Goal: Task Accomplishment & Management: Use online tool/utility

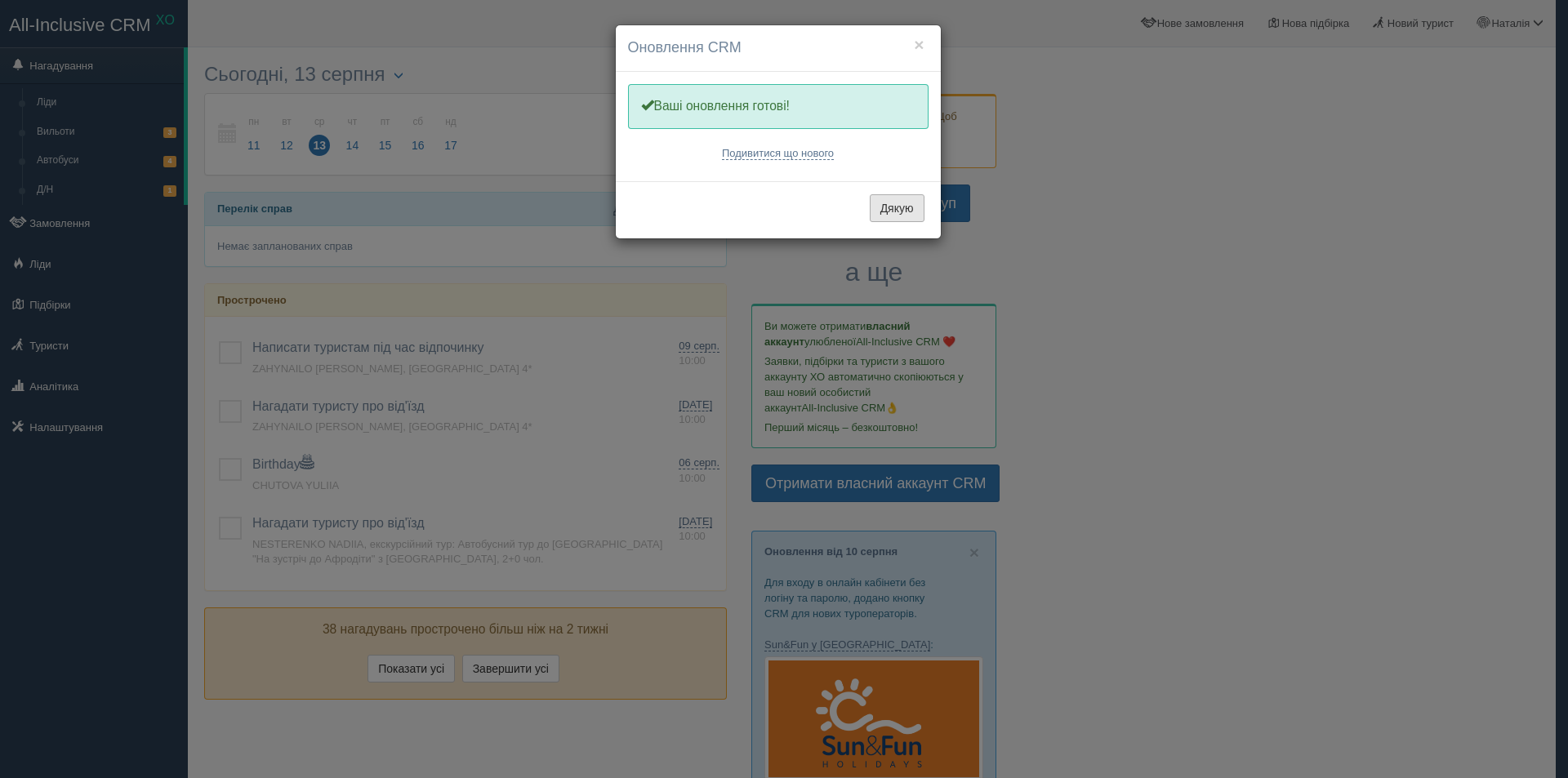
click at [900, 210] on button "Дякую" at bounding box center [897, 208] width 55 height 28
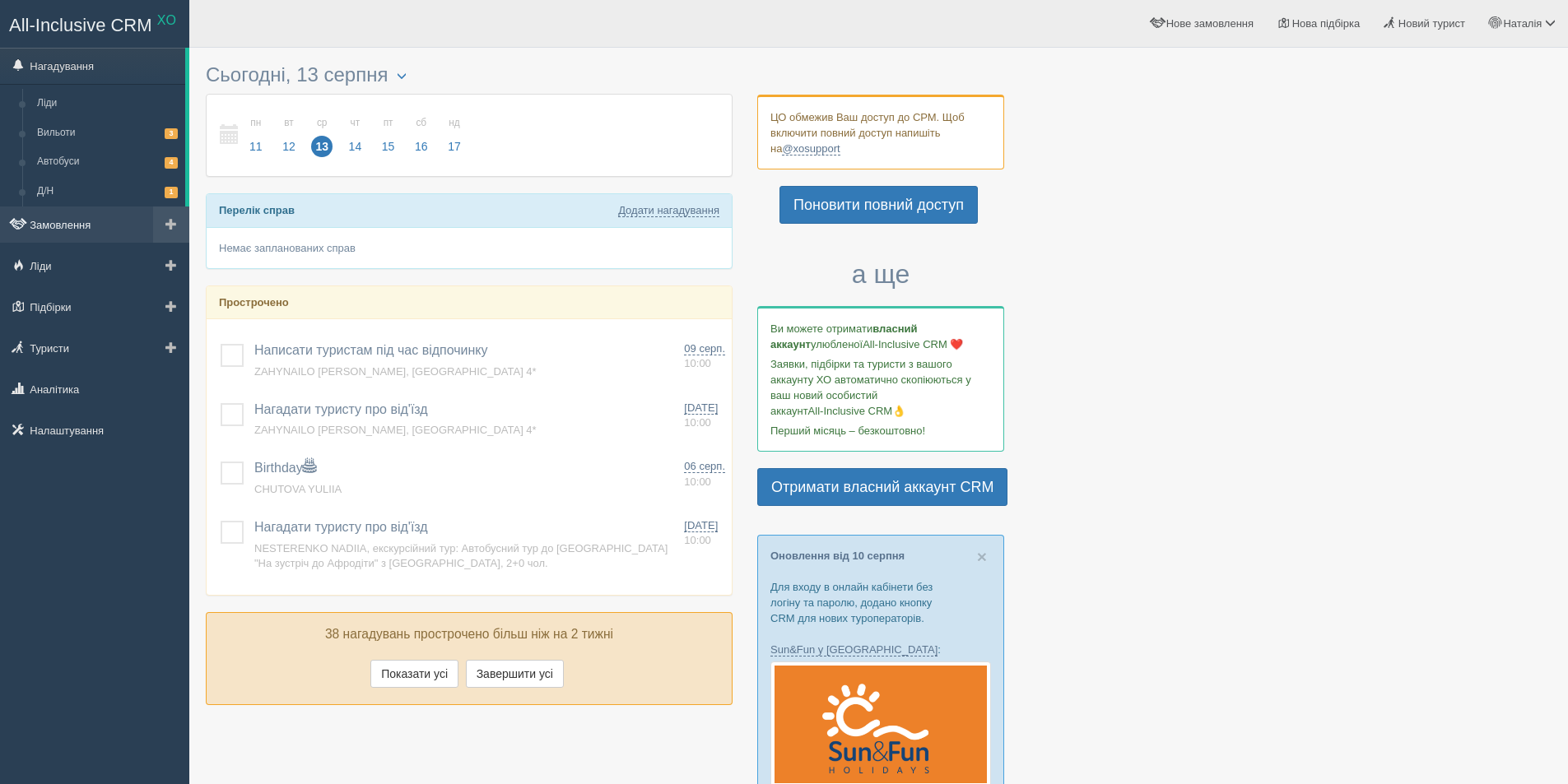
click at [41, 222] on link "Замовлення" at bounding box center [94, 224] width 190 height 36
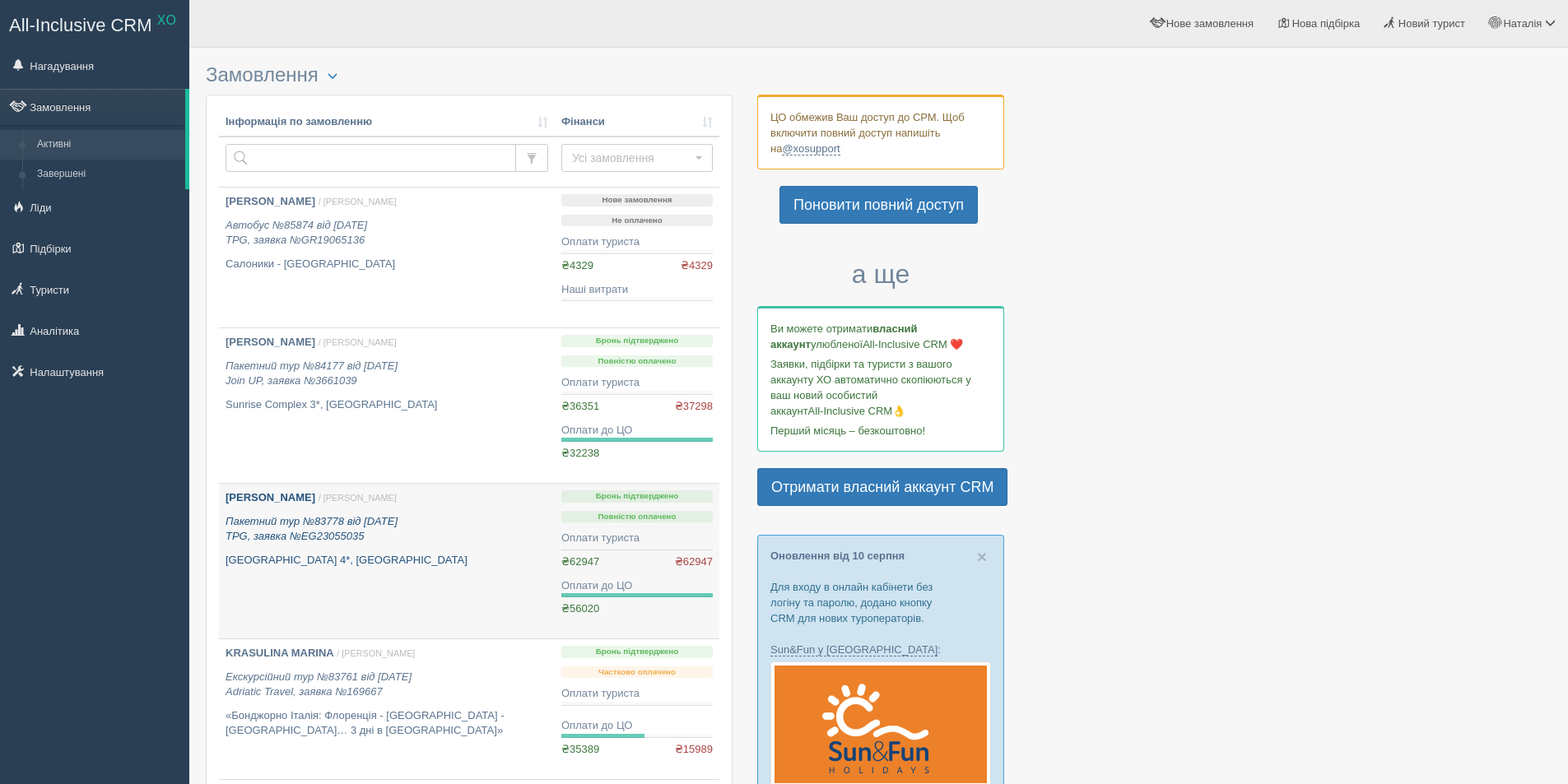
scroll to position [82, 0]
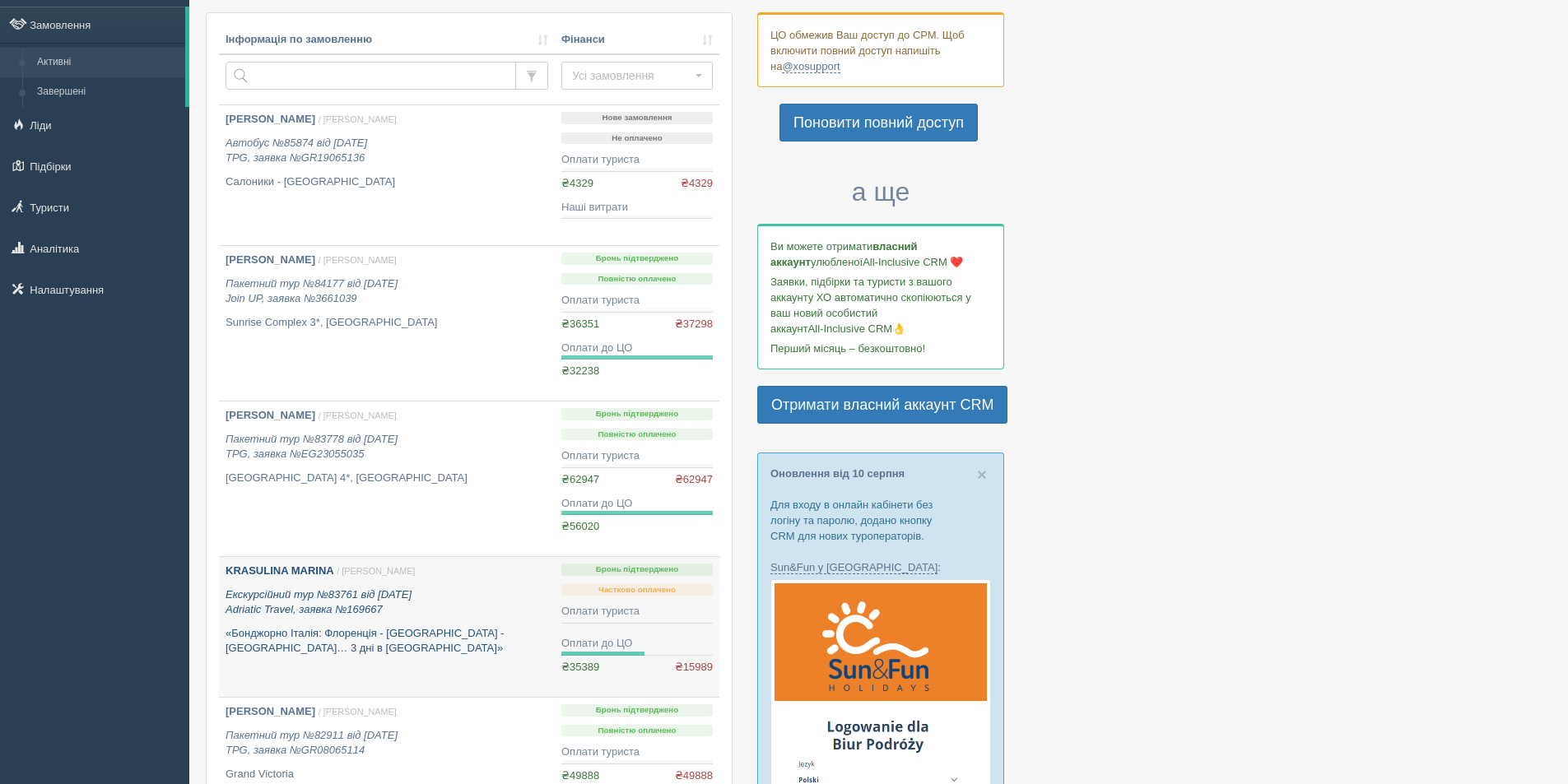
click at [276, 568] on b "KRASULINA MARINA" at bounding box center [280, 570] width 109 height 12
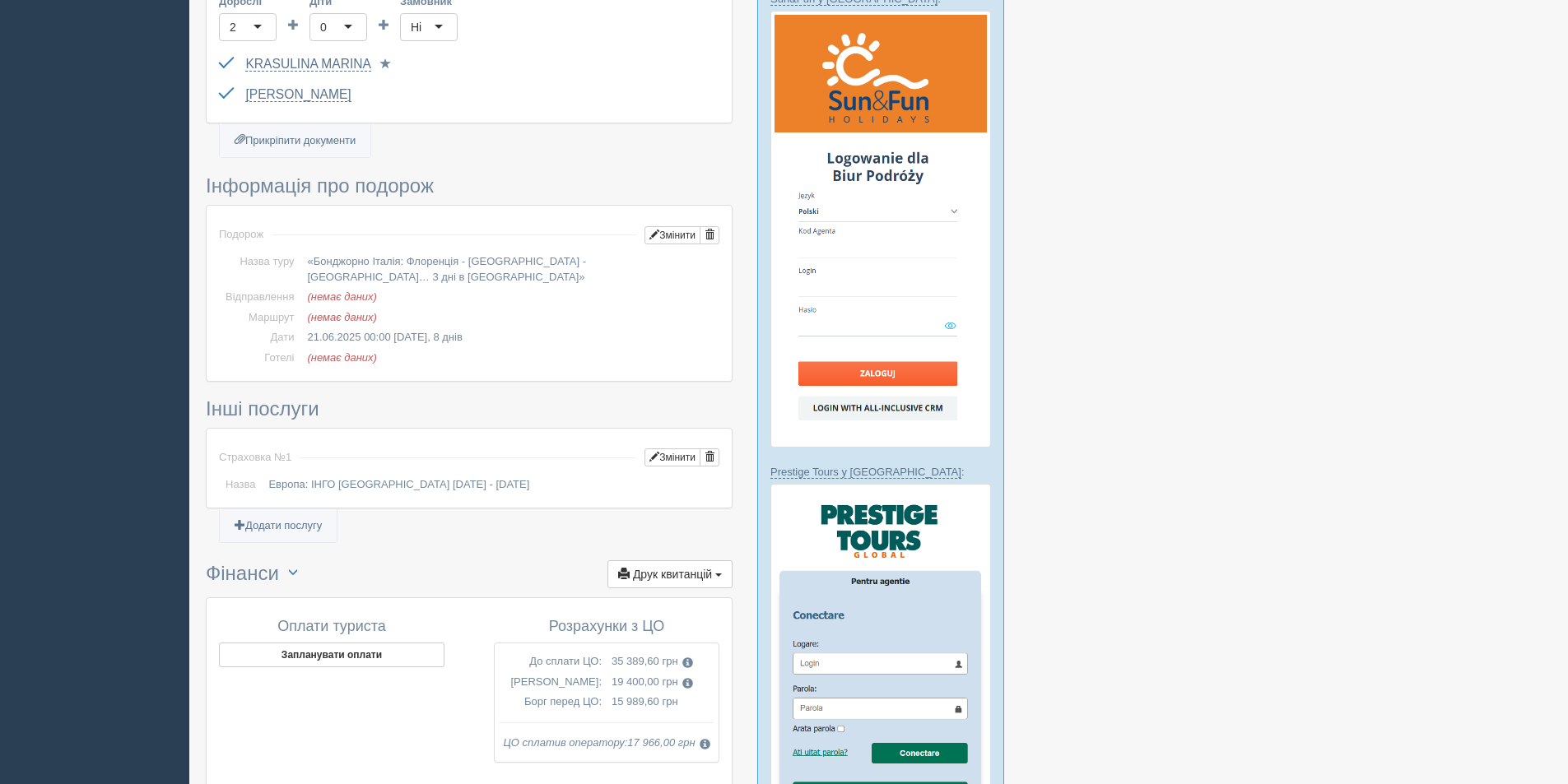
scroll to position [658, 0]
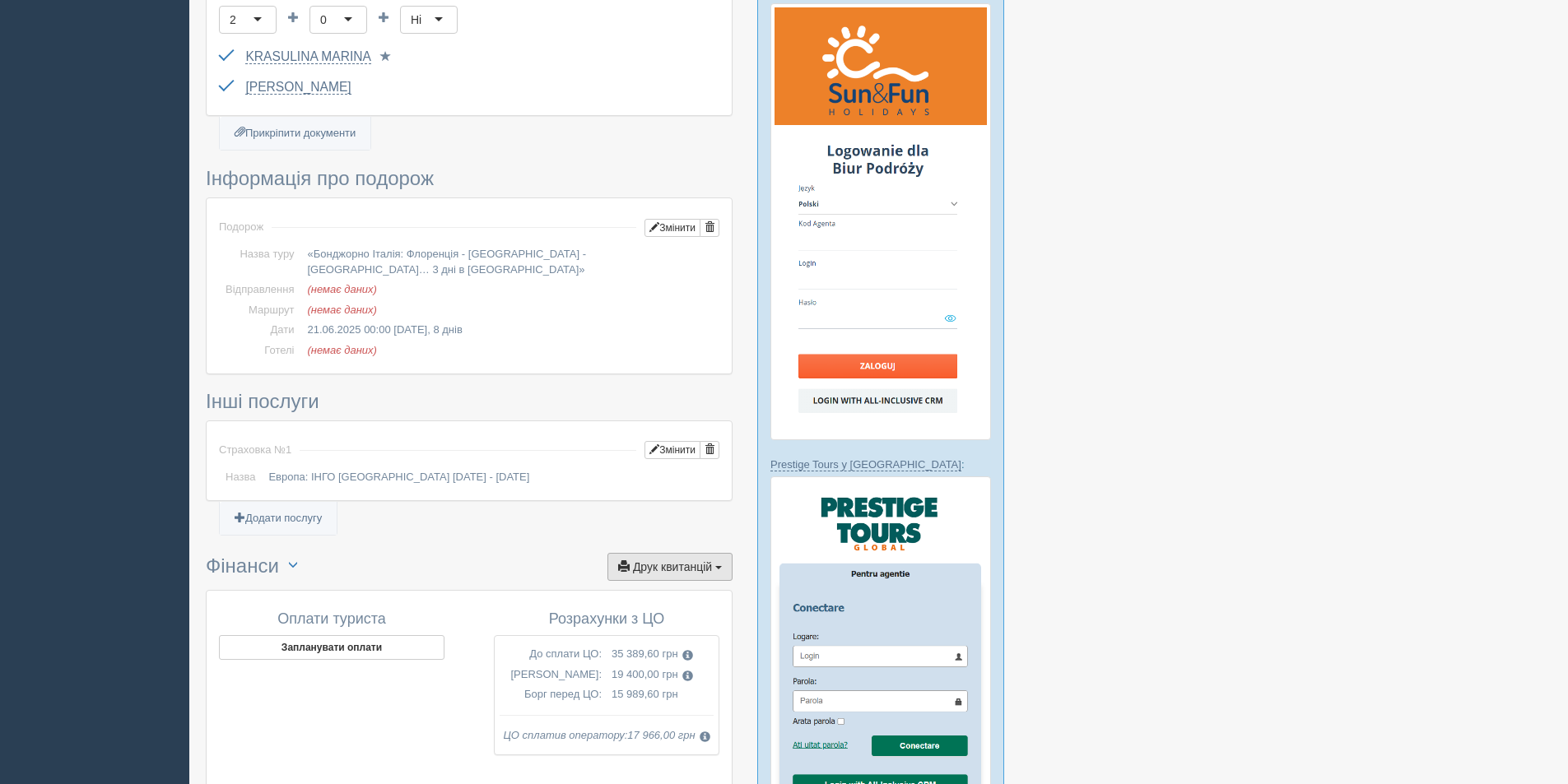
click at [718, 553] on button "Друк квитанцій Друк" at bounding box center [669, 567] width 125 height 28
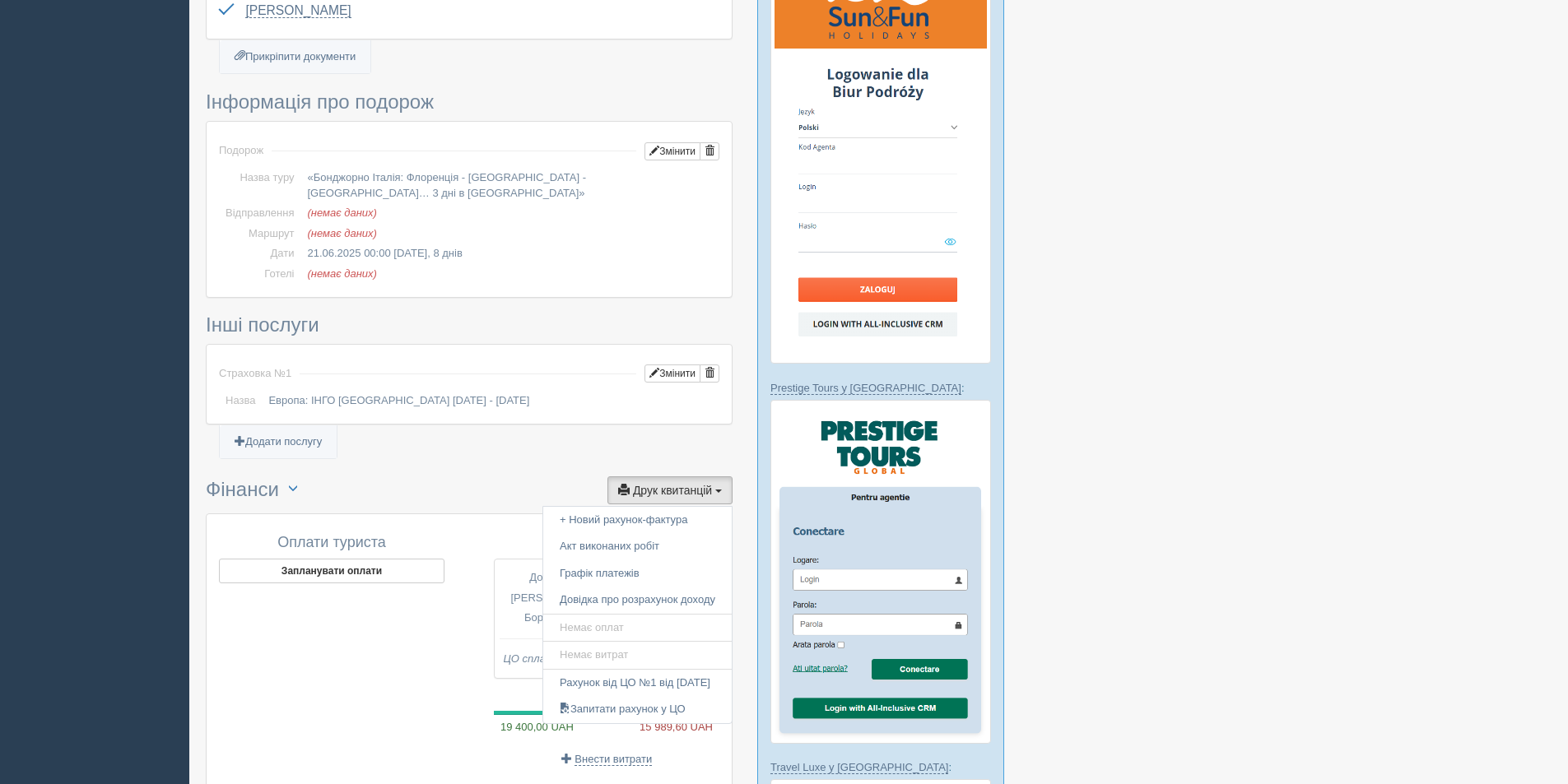
scroll to position [823, 0]
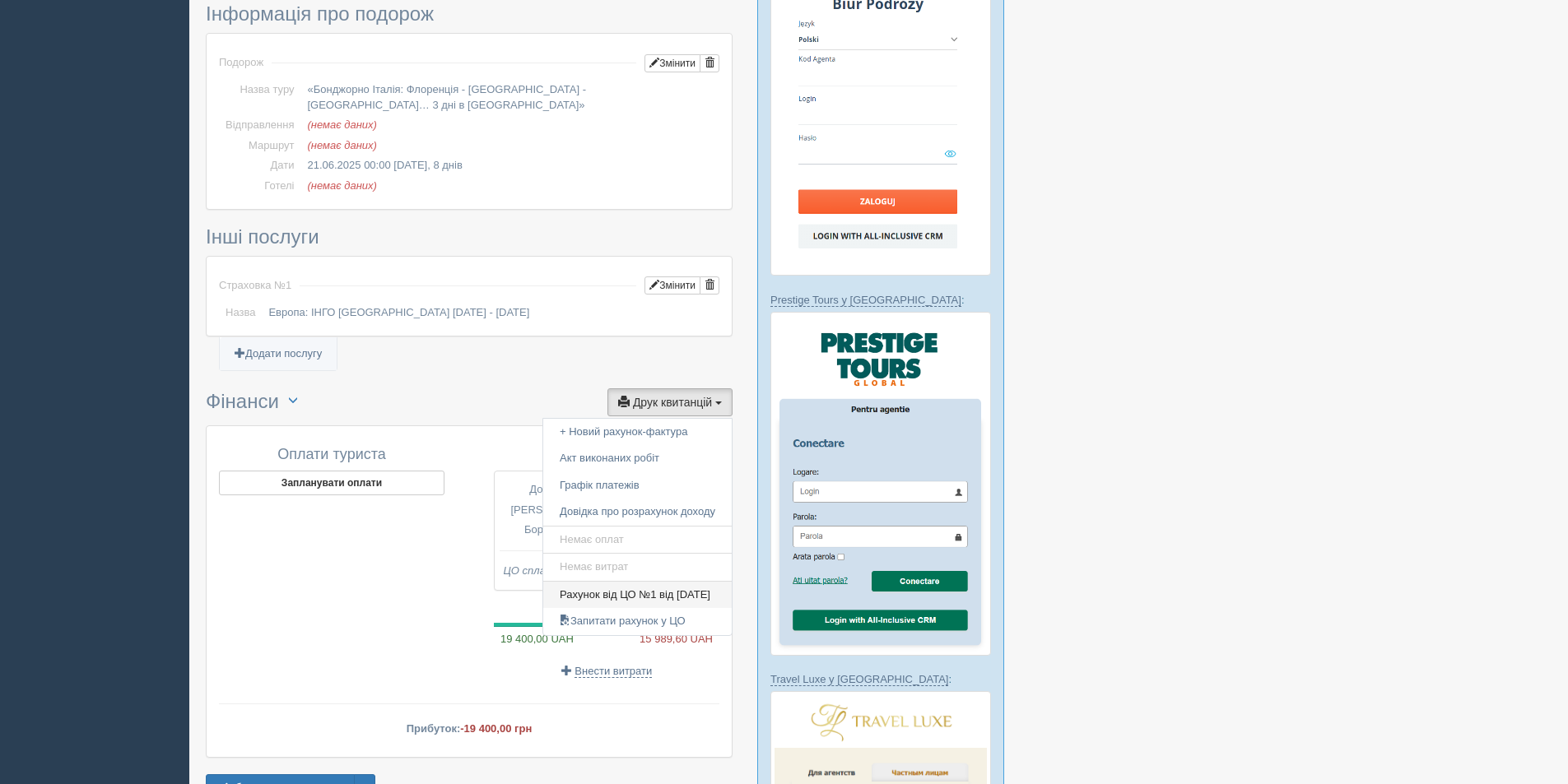
click at [619, 582] on link "Рахунок від ЦО №1 від 19.05.2025" at bounding box center [638, 594] width 189 height 27
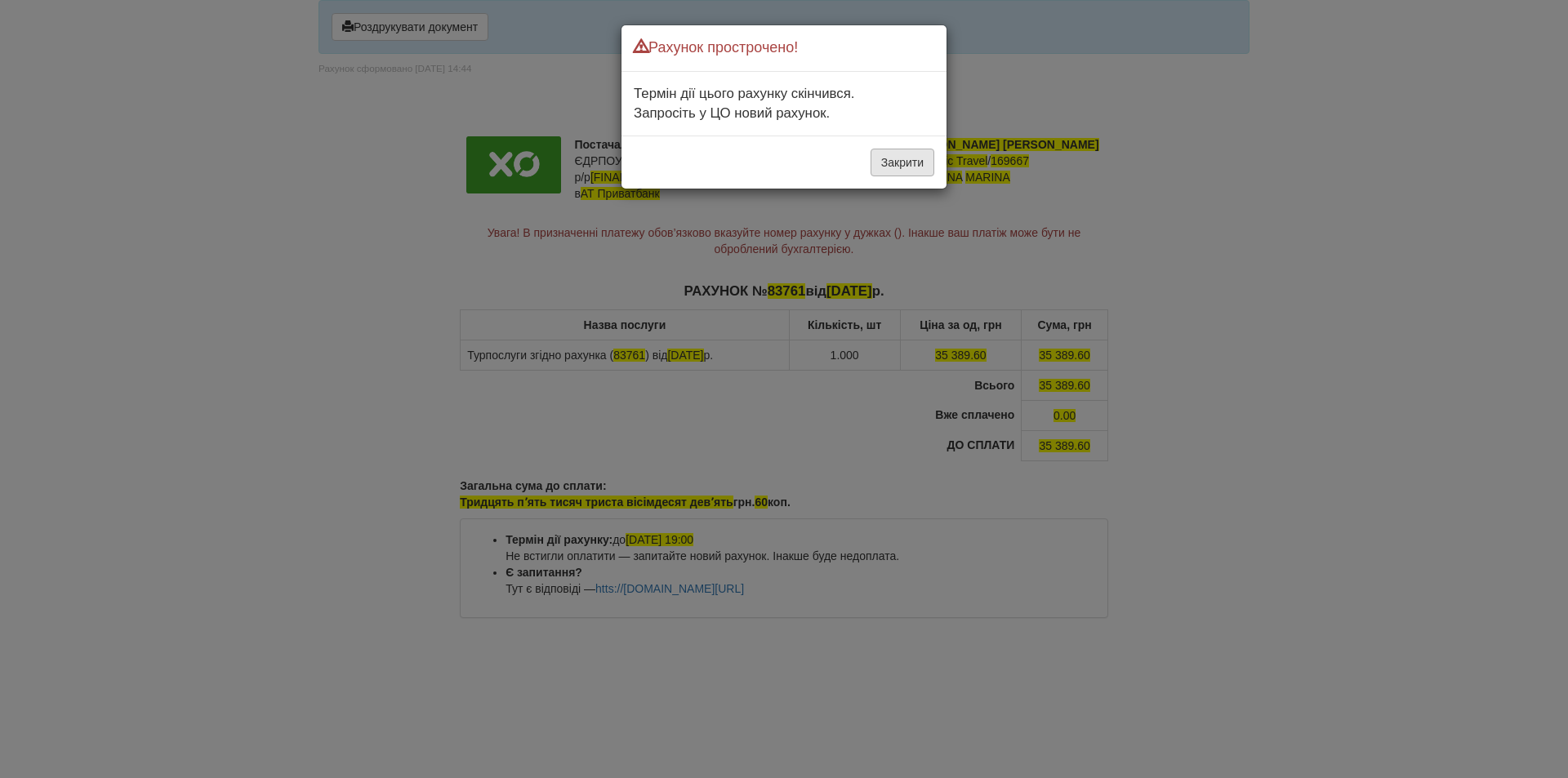
click at [906, 161] on button "Закрити" at bounding box center [902, 162] width 63 height 28
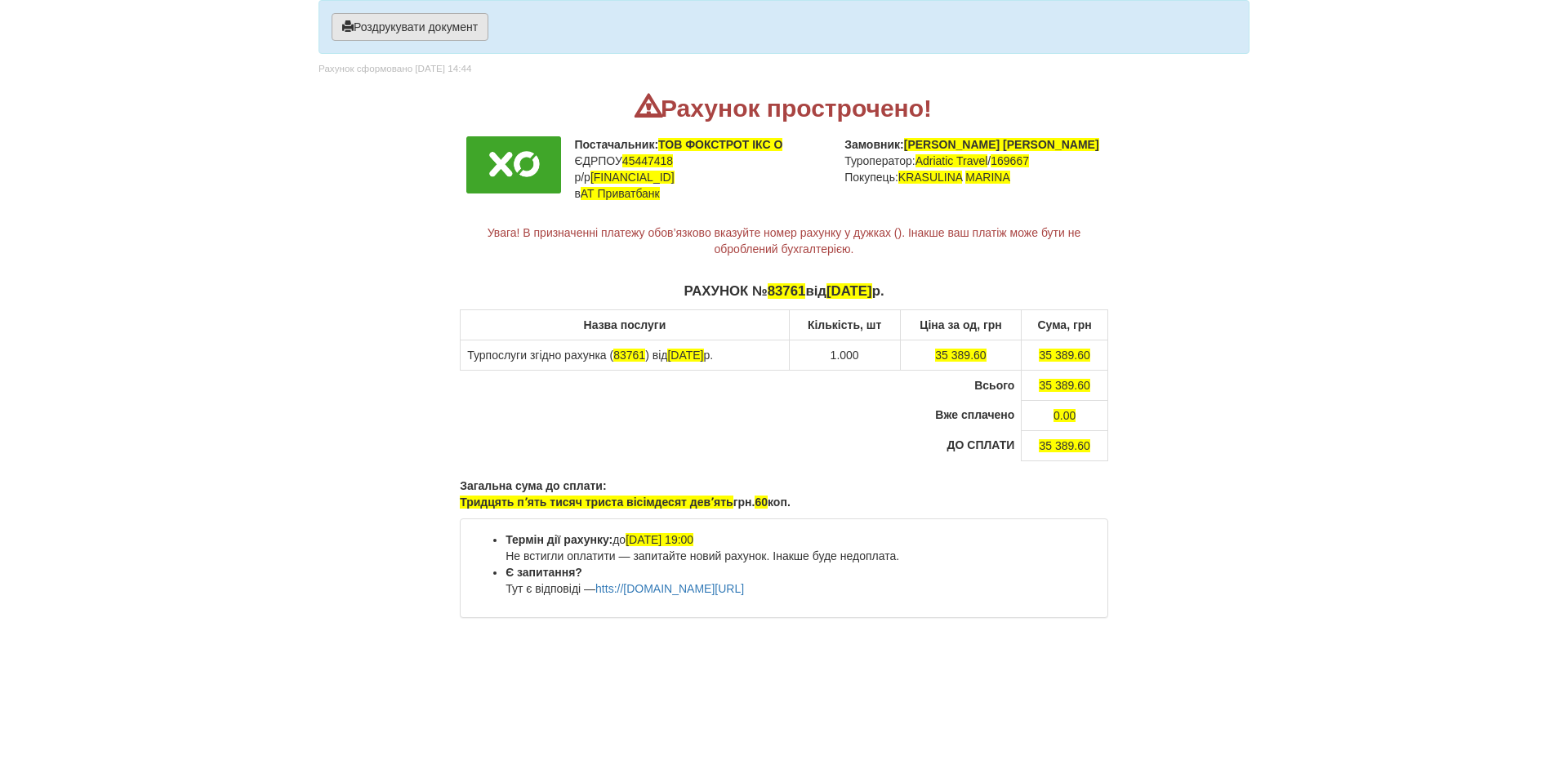
click at [369, 29] on button "Роздрукувати документ" at bounding box center [409, 27] width 157 height 28
